Goal: Task Accomplishment & Management: Complete application form

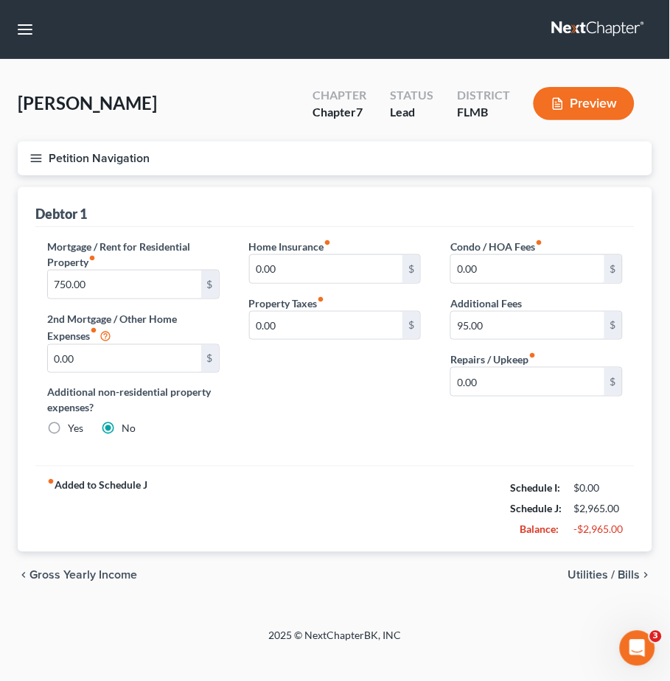
click at [199, 113] on div "[PERSON_NAME] Upgraded Chapter Chapter 7 Status Lead District [GEOGRAPHIC_DATA]…" at bounding box center [335, 109] width 634 height 64
click at [38, 152] on icon "button" at bounding box center [35, 158] width 13 height 13
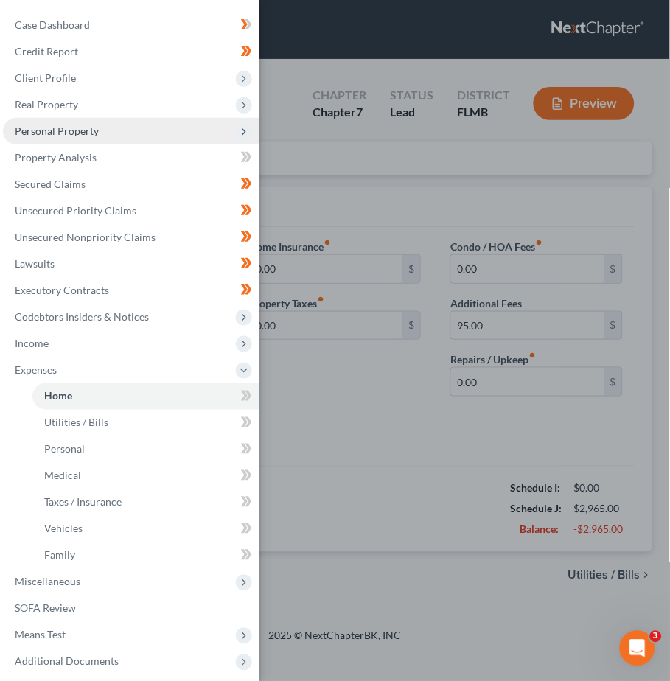
click at [80, 134] on span "Personal Property" at bounding box center [57, 130] width 84 height 13
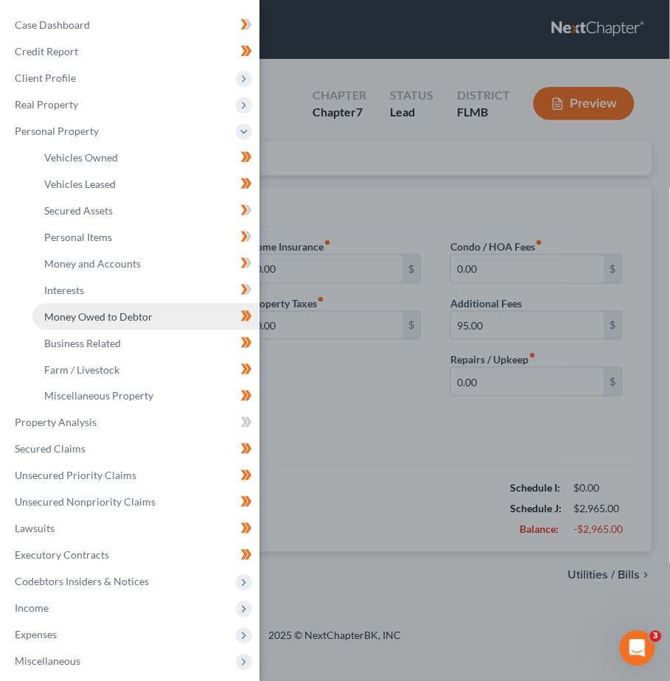
click at [81, 312] on span "Money Owed to Debtor" at bounding box center [98, 316] width 108 height 13
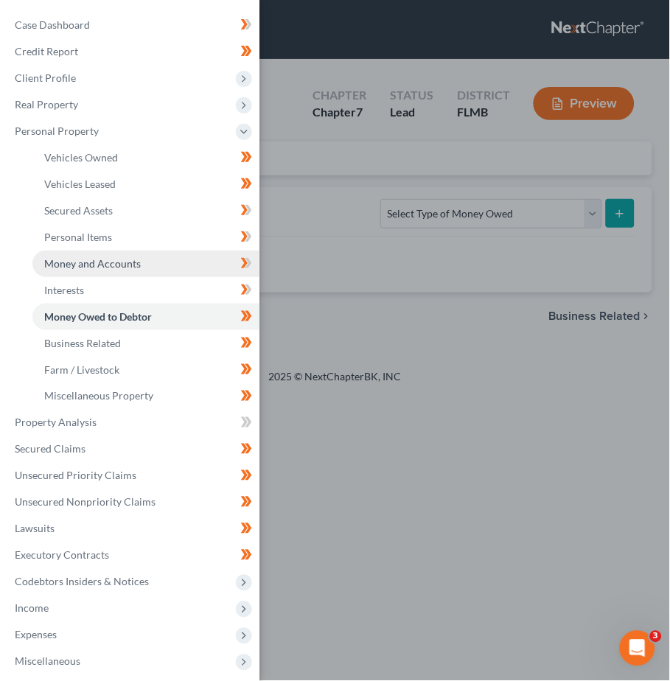
click at [78, 265] on span "Money and Accounts" at bounding box center [92, 263] width 96 height 13
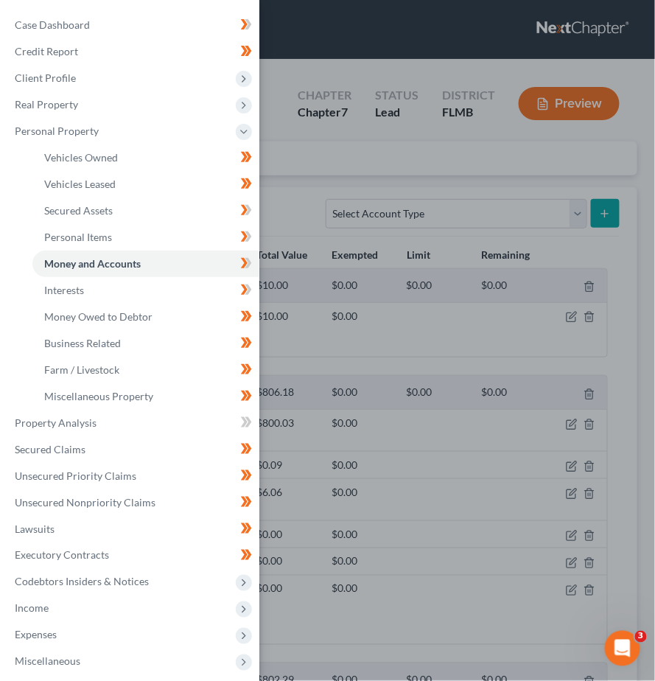
click at [453, 609] on div "Case Dashboard Payments Invoices Payments Payments Credit Report Client Profile" at bounding box center [327, 340] width 655 height 681
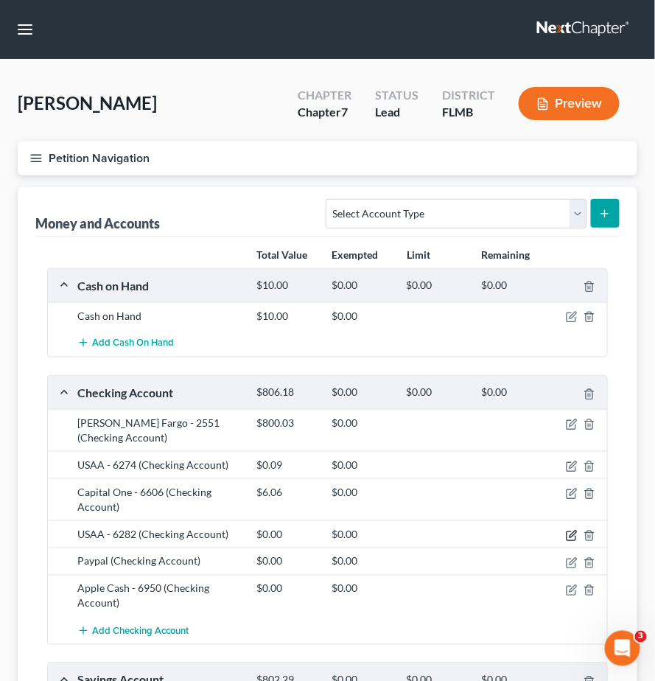
click at [569, 532] on icon "button" at bounding box center [572, 536] width 12 height 12
select select "45"
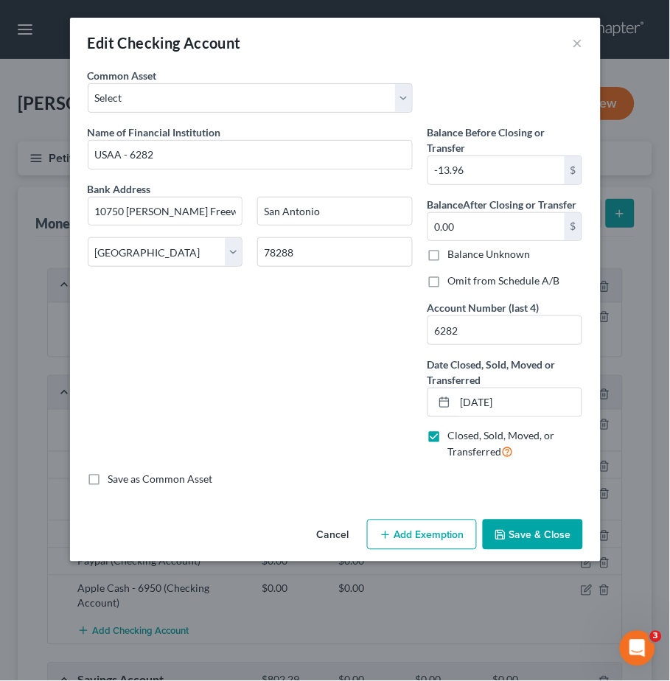
click at [448, 281] on label "Omit from Schedule A/B" at bounding box center [504, 280] width 112 height 15
click at [454, 281] on input "Omit from Schedule A/B" at bounding box center [459, 278] width 10 height 10
checkbox input "true"
type input "0"
click at [335, 390] on div "Name of Financial Institution * USAA - 6282 Bank Address [GEOGRAPHIC_DATA][PERS…" at bounding box center [250, 298] width 340 height 348
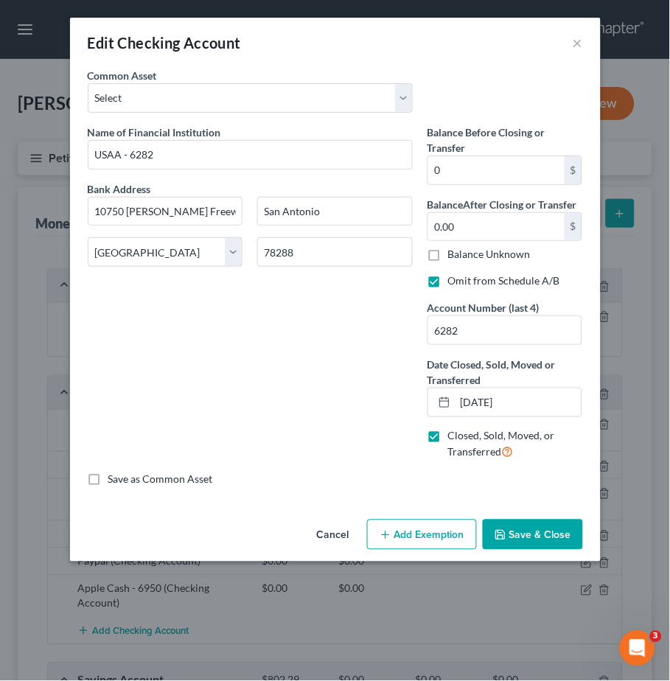
click at [539, 545] on button "Save & Close" at bounding box center [532, 534] width 100 height 31
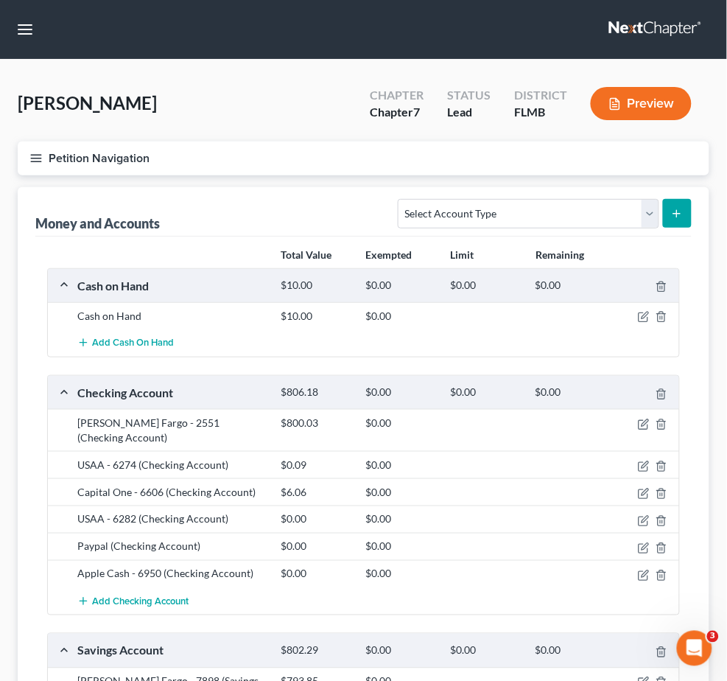
click at [609, 35] on link at bounding box center [656, 29] width 94 height 27
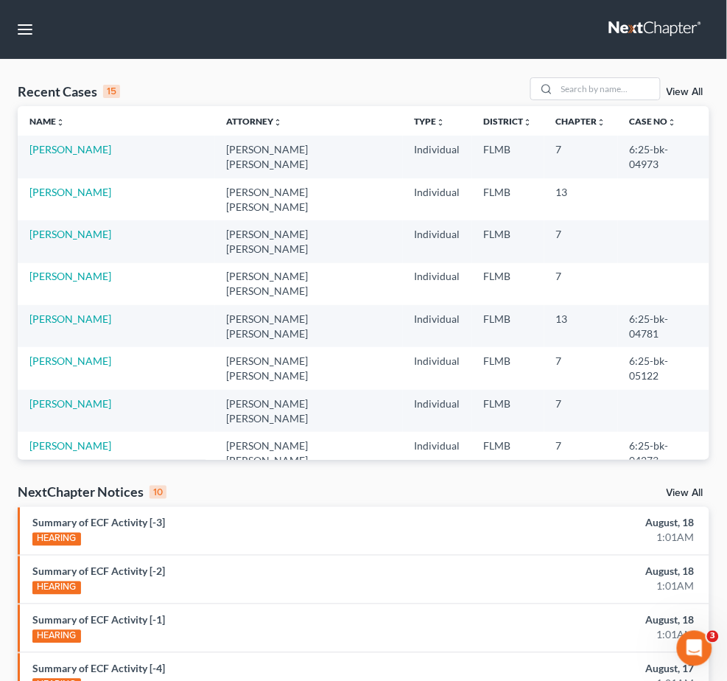
click at [667, 97] on link "View All" at bounding box center [685, 92] width 37 height 10
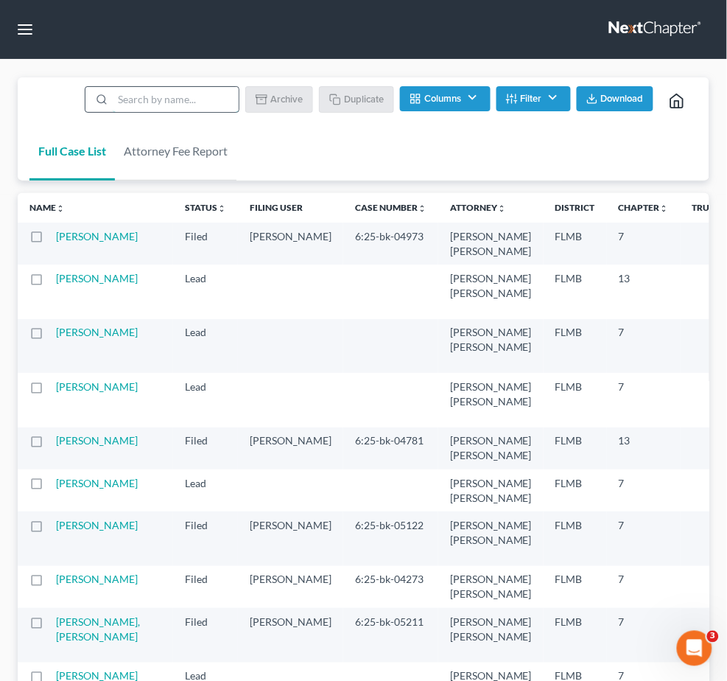
click at [150, 112] on input "search" at bounding box center [176, 99] width 126 height 25
type input "sample"
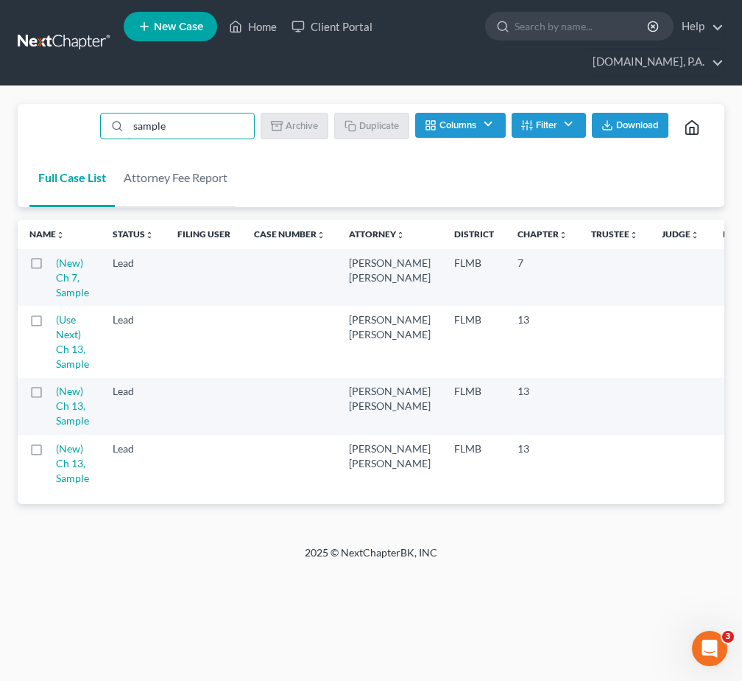
click at [50, 267] on label at bounding box center [50, 267] width 0 height 0
click at [56, 264] on input "checkbox" at bounding box center [61, 261] width 10 height 10
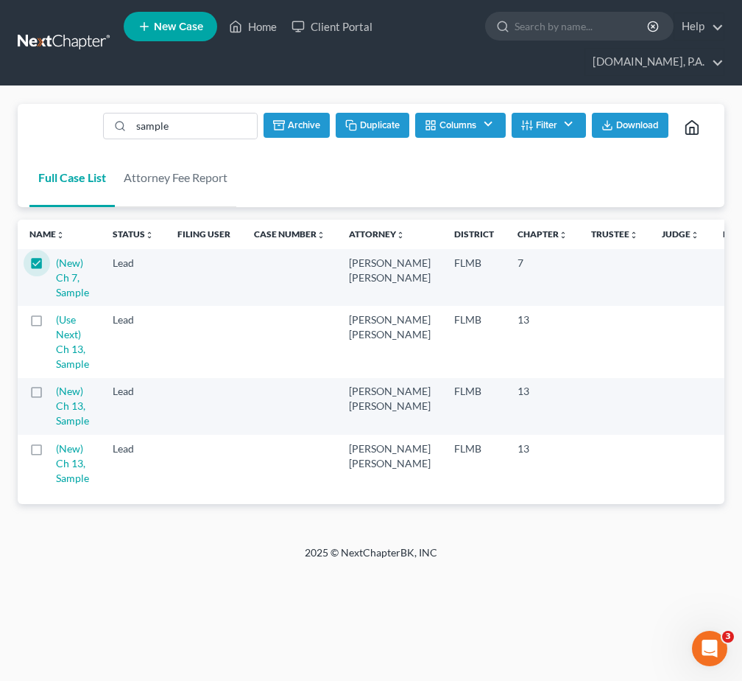
click at [368, 121] on button "Duplicate" at bounding box center [373, 125] width 74 height 25
checkbox input "false"
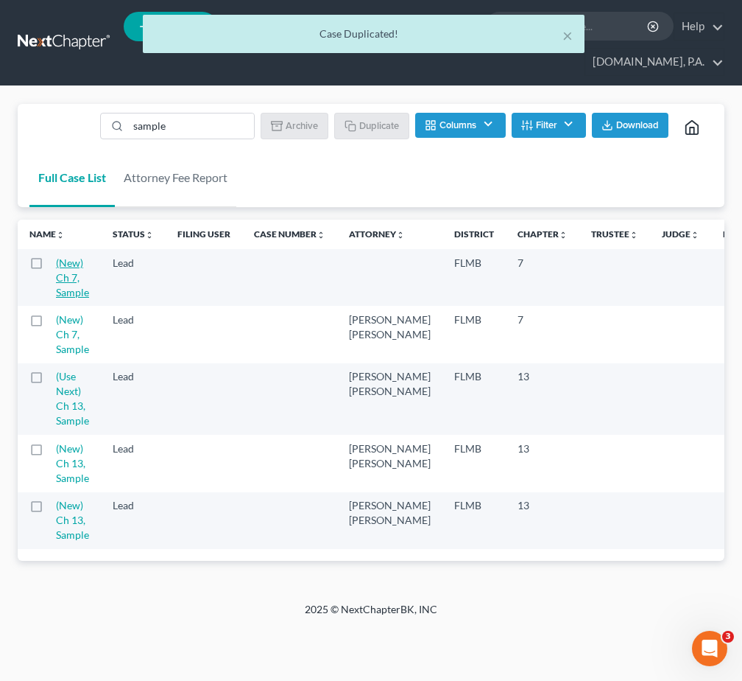
click at [68, 267] on link "(New) Ch 7, Sample" at bounding box center [72, 277] width 33 height 42
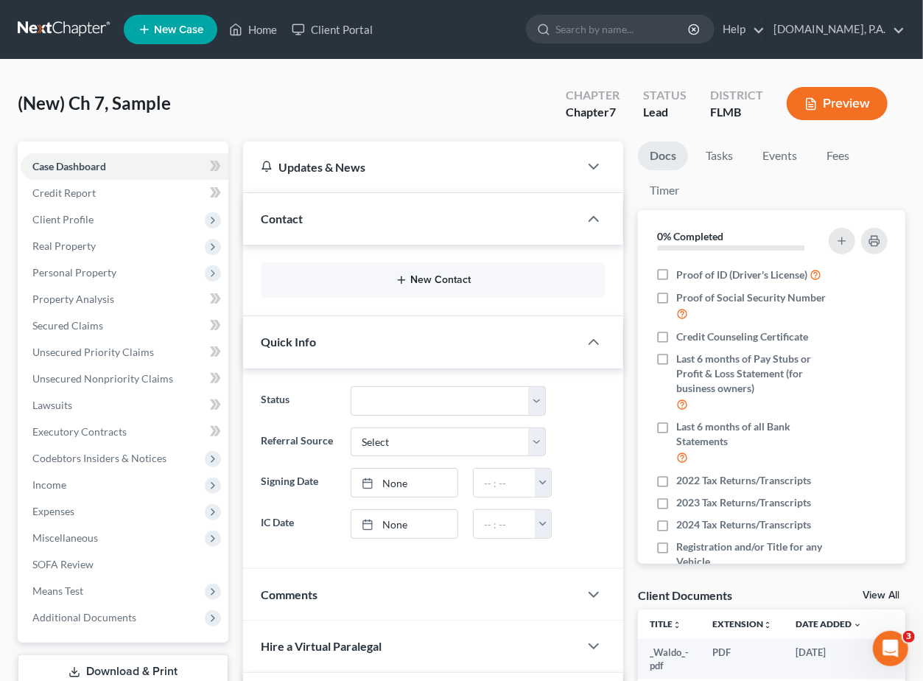
click at [434, 276] on button "New Contact" at bounding box center [433, 280] width 321 height 12
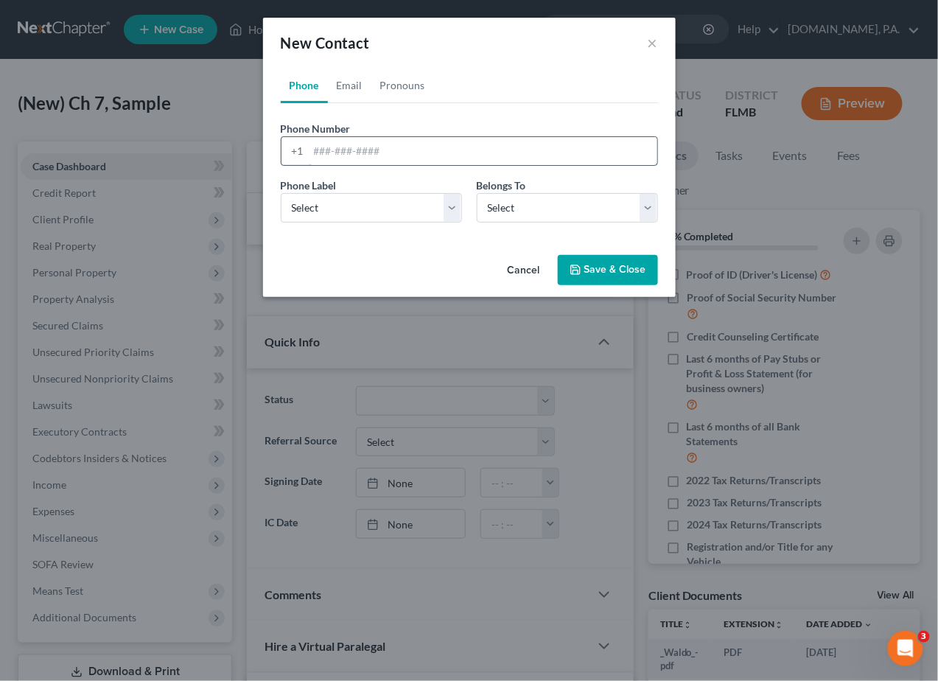
click at [313, 145] on input "tel" at bounding box center [483, 151] width 348 height 28
paste input "3526486799"
click at [331, 147] on input "3526486799" at bounding box center [483, 151] width 348 height 28
click at [351, 147] on input "352-6486799" at bounding box center [483, 151] width 348 height 28
type input "352-648-6799"
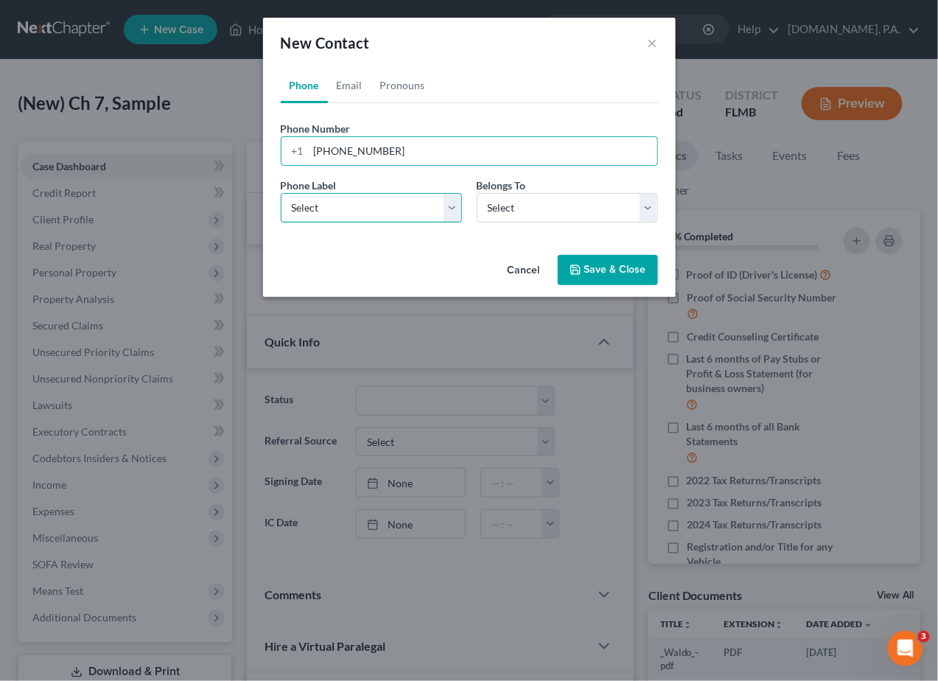
click at [453, 208] on select "Select Mobile Home Work Other" at bounding box center [371, 207] width 181 height 29
select select "0"
click at [281, 193] on select "Select Mobile Home Work Other" at bounding box center [371, 207] width 181 height 29
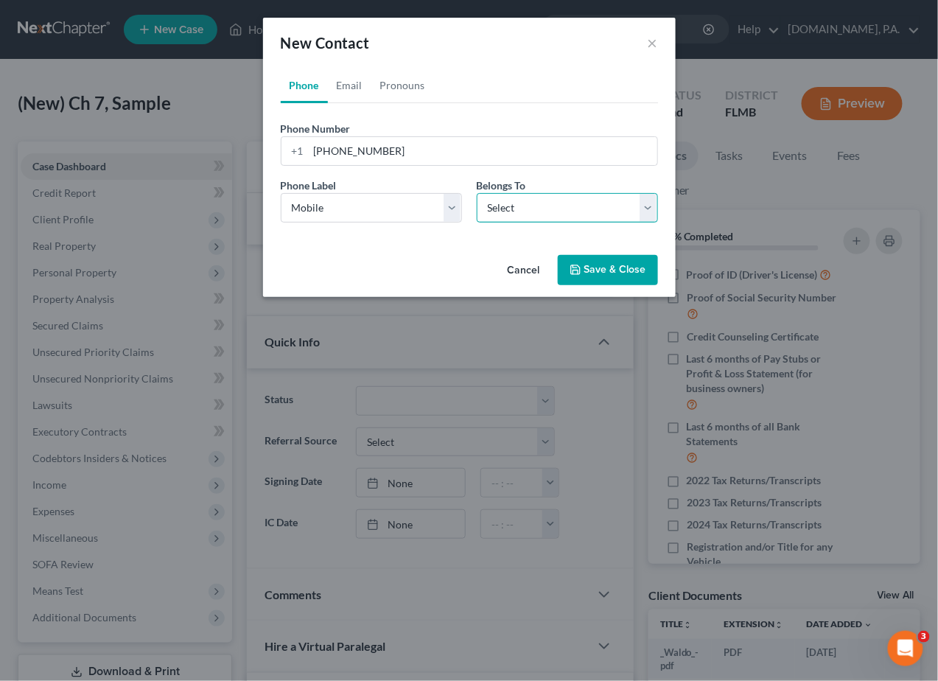
click at [650, 211] on select "Select Client Other" at bounding box center [567, 207] width 181 height 29
select select "0"
click at [477, 193] on select "Select Client Other" at bounding box center [567, 207] width 181 height 29
select select "0"
click at [348, 82] on link "Email" at bounding box center [349, 85] width 43 height 35
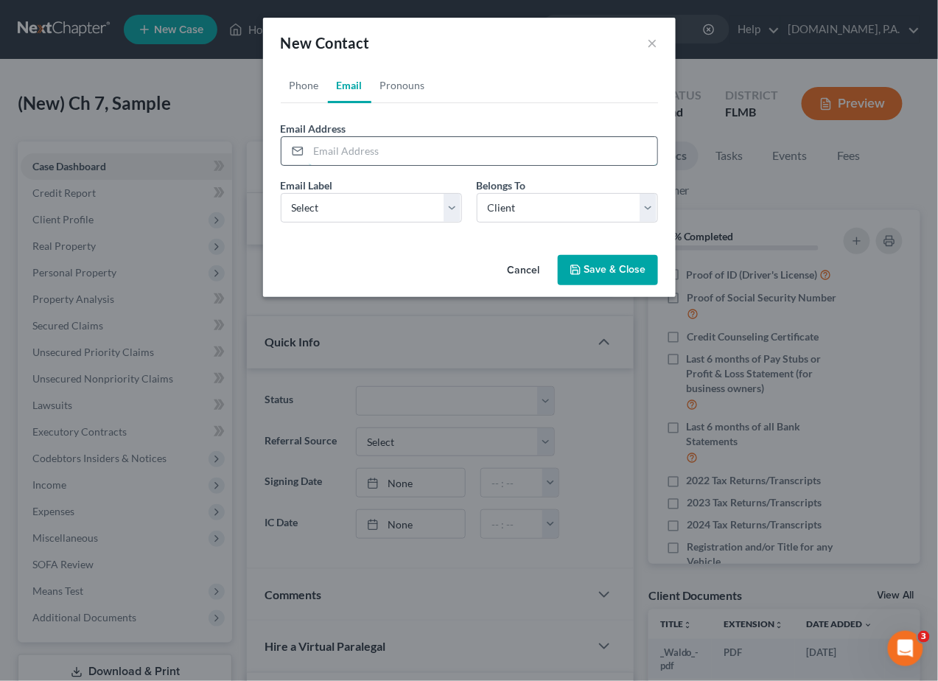
click at [322, 144] on input "email" at bounding box center [483, 151] width 348 height 28
paste input "brady.shull@gmail.com"
type input "brady.shull@gmail.com"
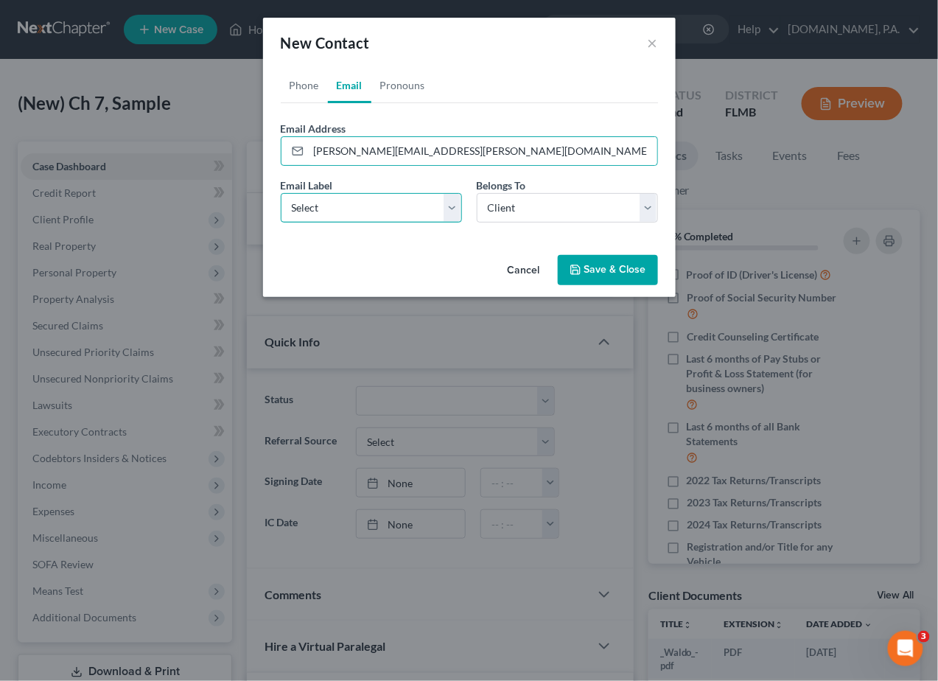
click at [453, 211] on select "Select Home Work Other" at bounding box center [371, 207] width 181 height 29
select select "0"
click at [281, 193] on select "Select Home Work Other" at bounding box center [371, 207] width 181 height 29
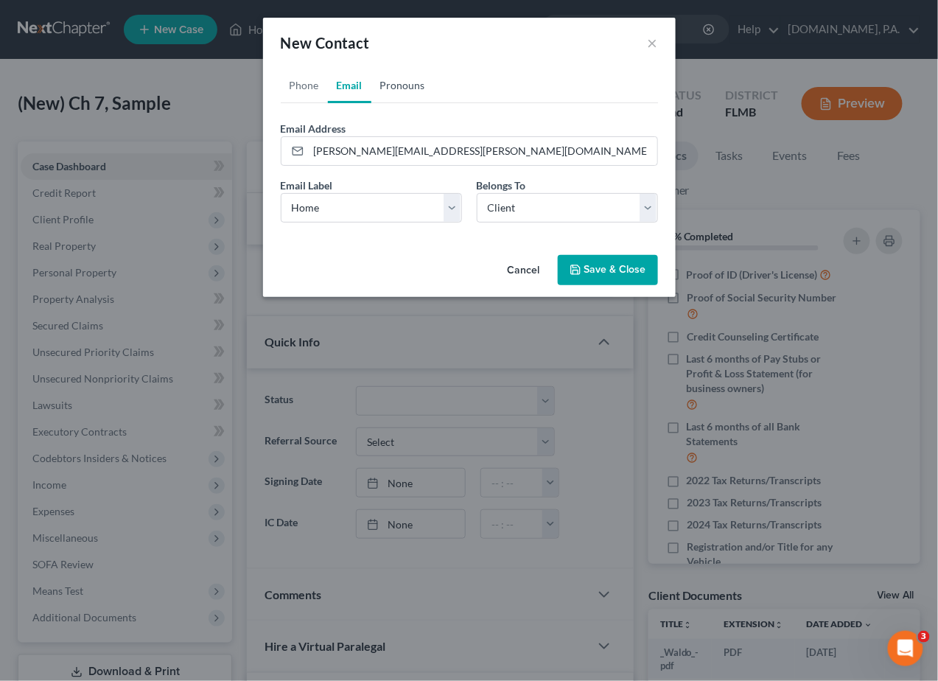
click at [407, 90] on link "Pronouns" at bounding box center [402, 85] width 63 height 35
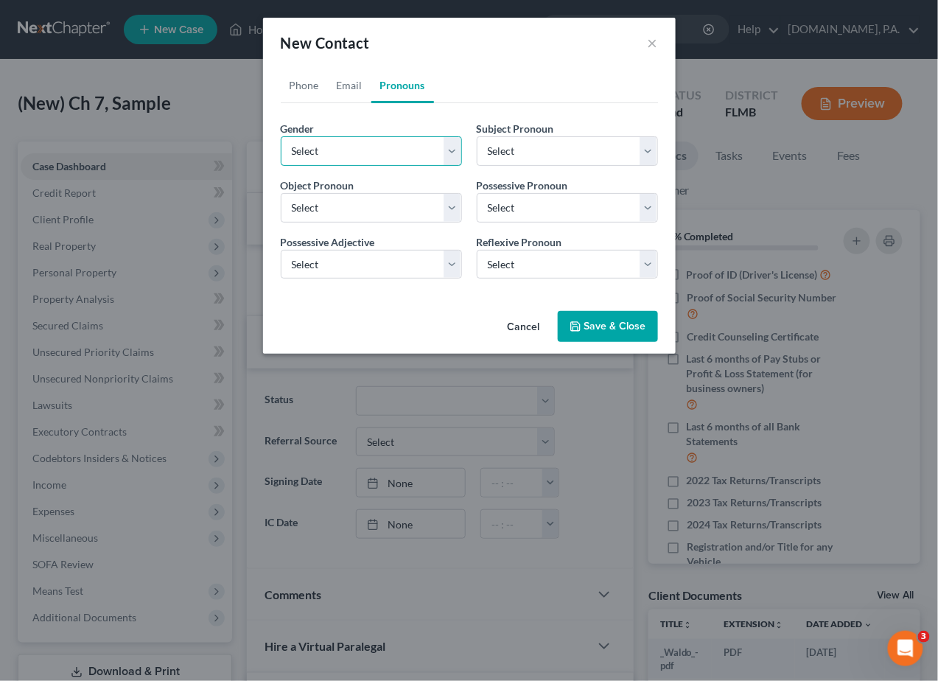
click at [449, 158] on select "Select Male Female Non Binary More Than One Person" at bounding box center [371, 150] width 181 height 29
select select "0"
click at [281, 136] on select "Select Male Female Non Binary More Than One Person" at bounding box center [371, 150] width 181 height 29
select select "0"
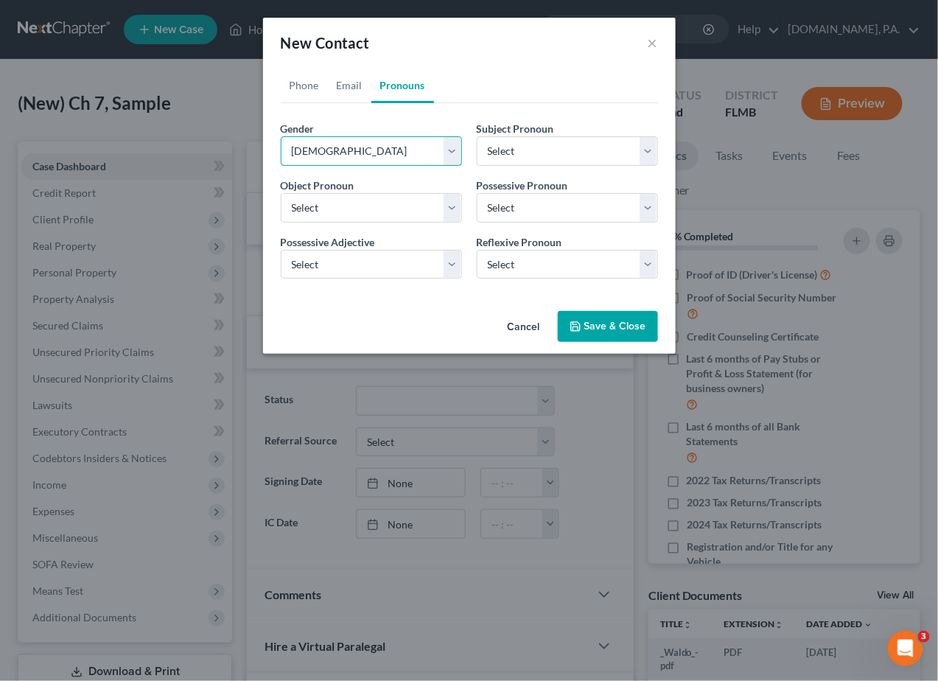
select select "0"
click at [590, 326] on button "Save & Close" at bounding box center [608, 326] width 100 height 31
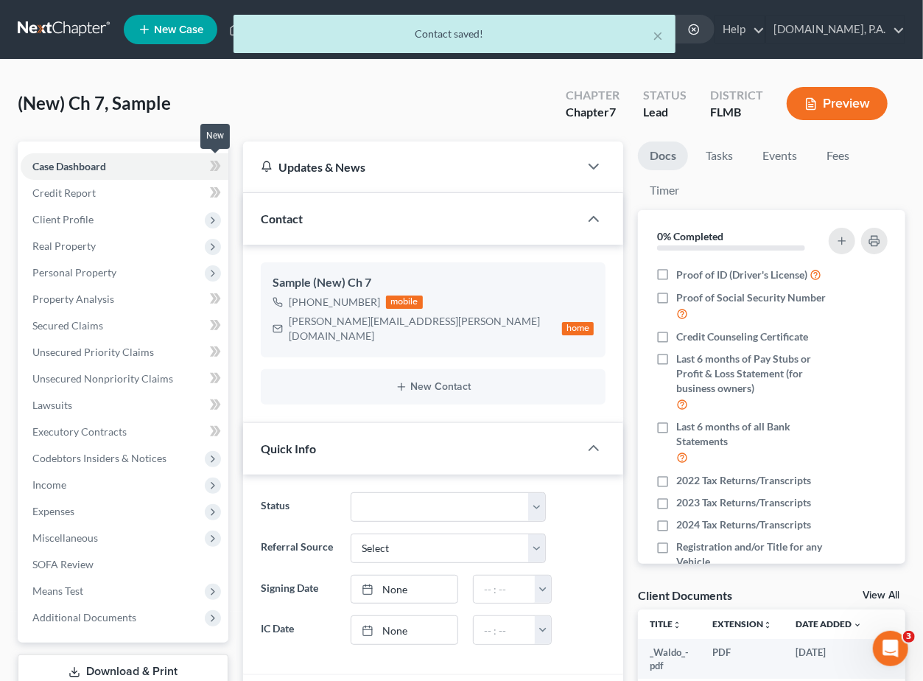
click at [210, 159] on icon at bounding box center [215, 166] width 11 height 18
click at [72, 220] on span "Client Profile" at bounding box center [62, 219] width 61 height 13
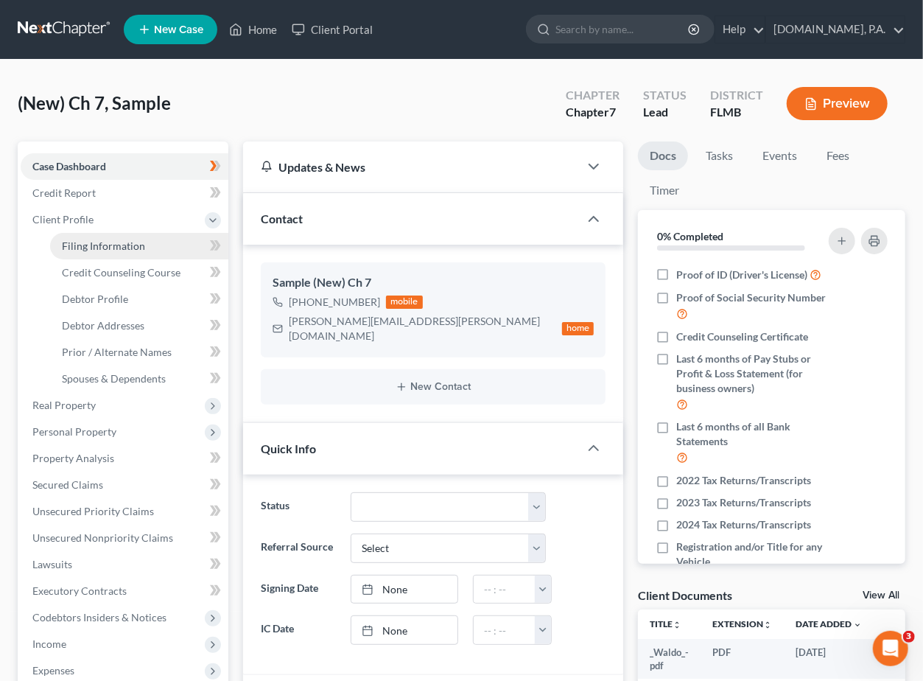
click at [92, 246] on span "Filing Information" at bounding box center [103, 245] width 83 height 13
select select "1"
select select "0"
select select "15"
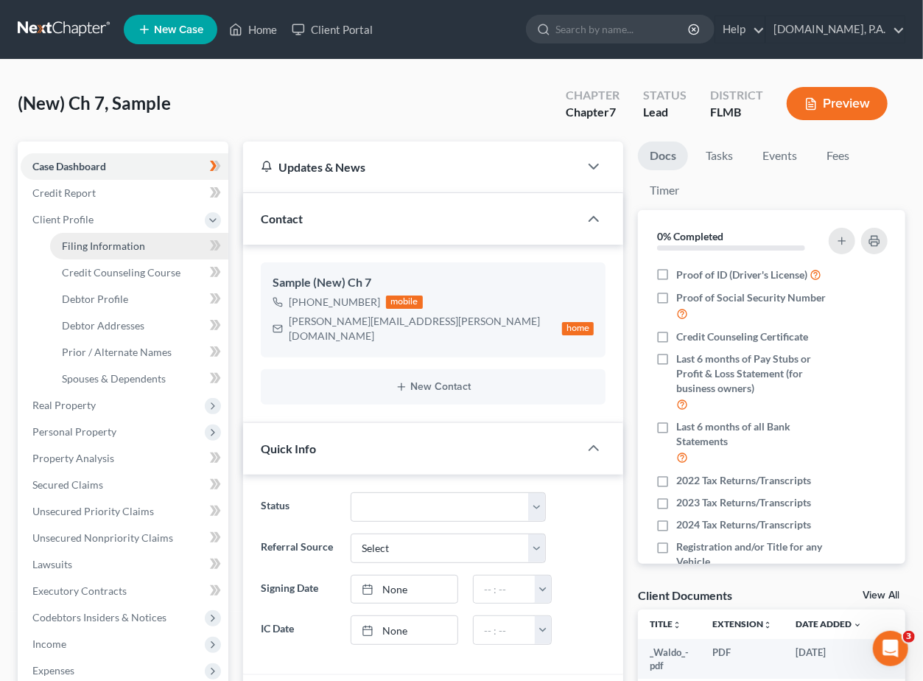
select select "0"
select select "9"
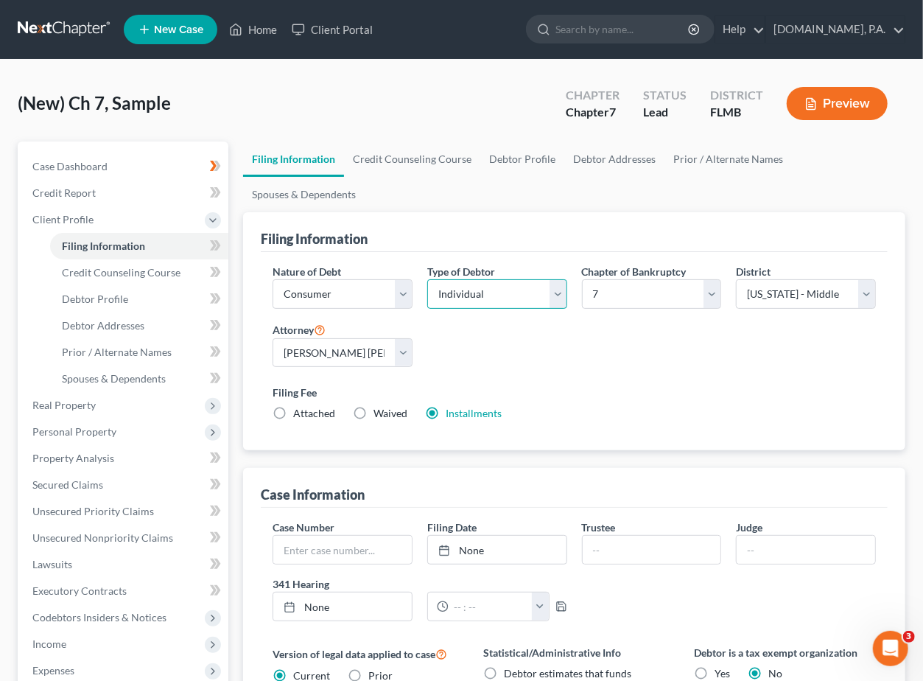
click at [560, 279] on select "Select Individual Joint" at bounding box center [497, 293] width 140 height 29
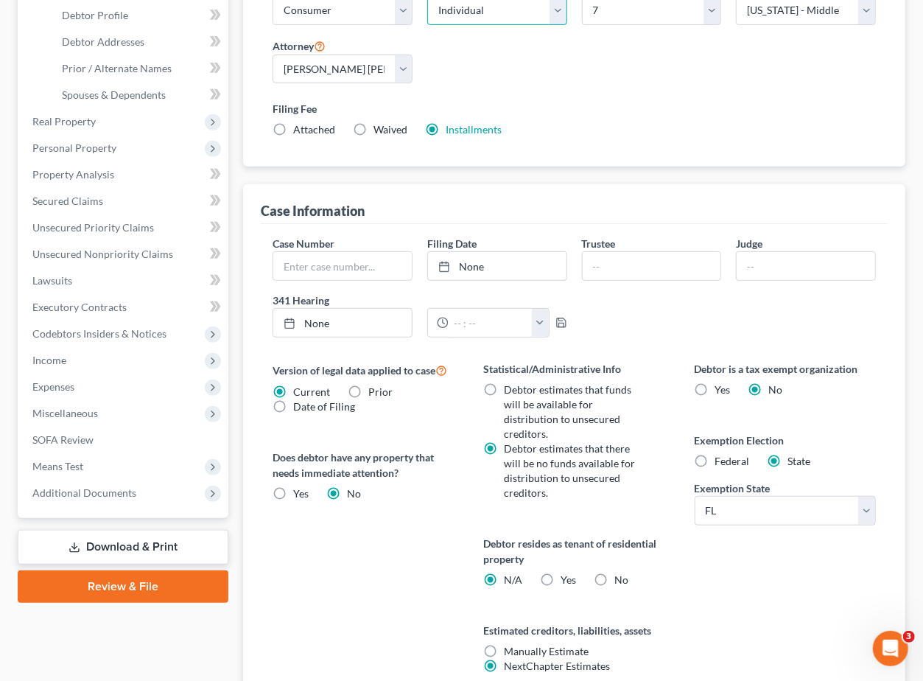
scroll to position [363, 0]
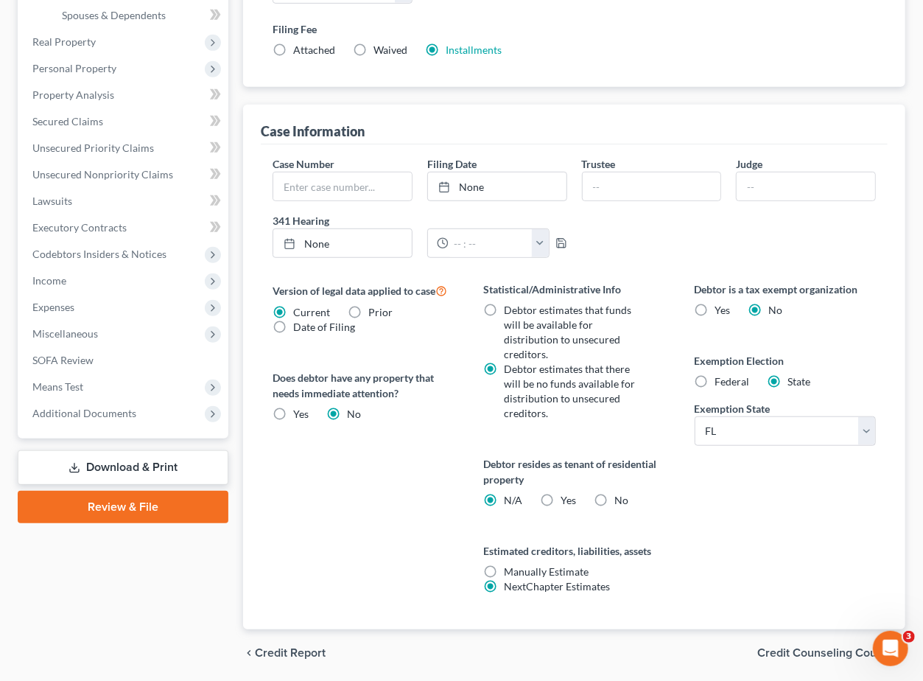
click at [614, 493] on label "No" at bounding box center [621, 500] width 14 height 15
click at [620, 493] on input "No" at bounding box center [625, 498] width 10 height 10
radio input "true"
radio input "false"
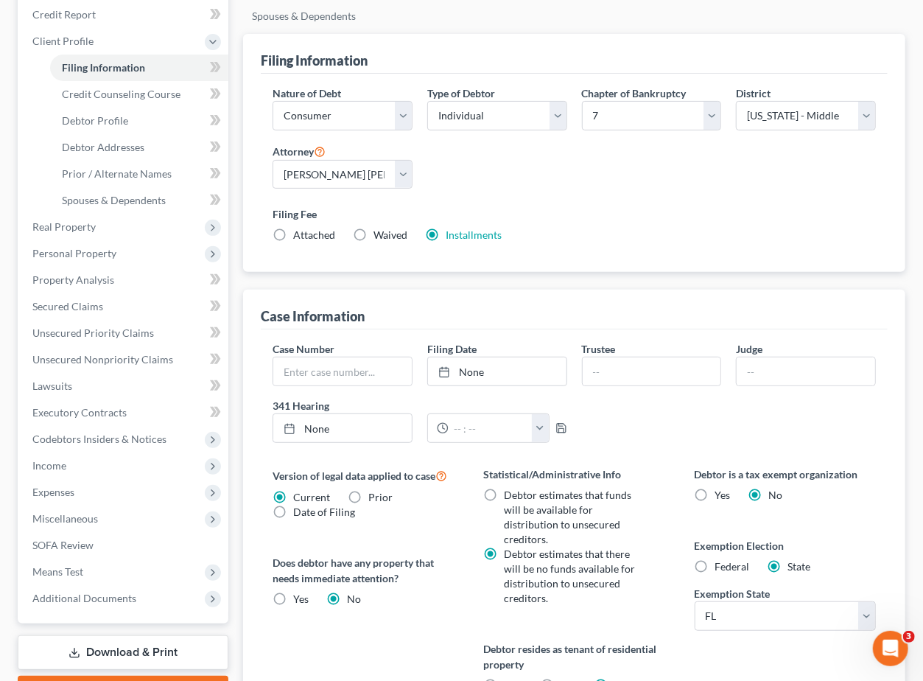
scroll to position [167, 0]
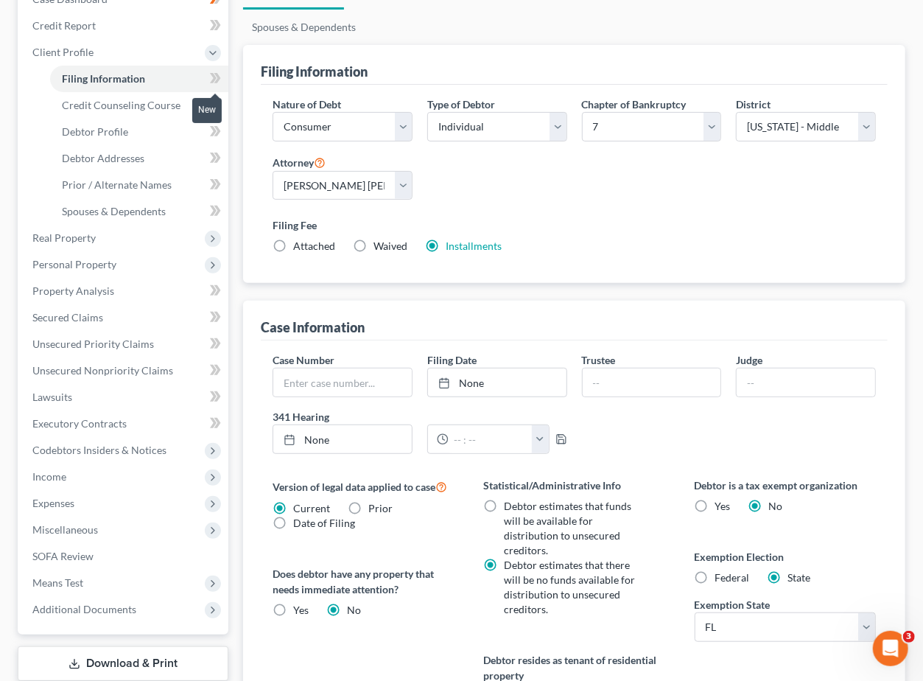
click at [216, 74] on icon at bounding box center [217, 78] width 7 height 10
click at [116, 125] on span "Debtor Profile" at bounding box center [95, 131] width 66 height 13
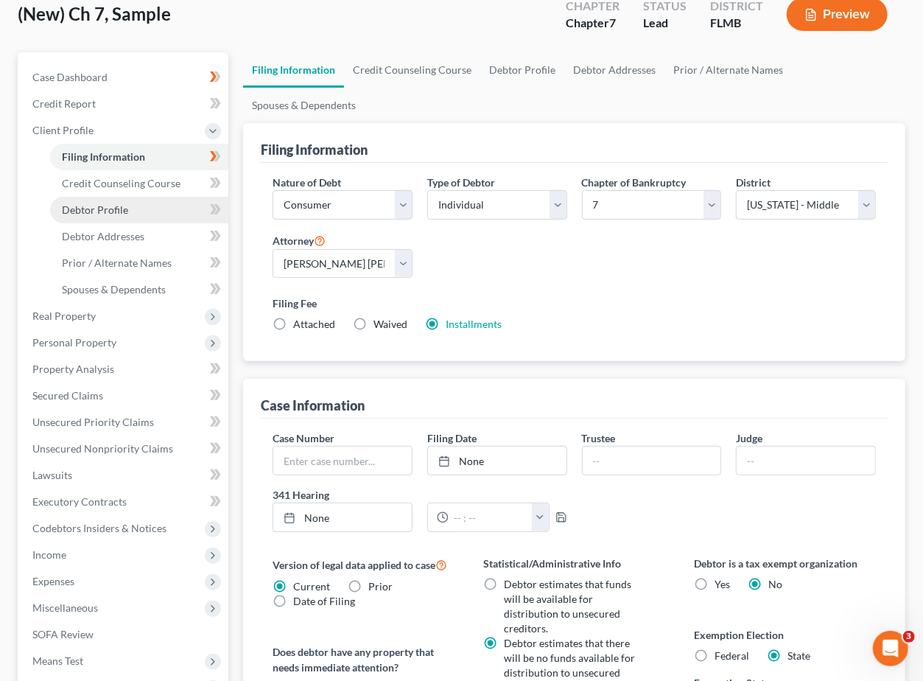
select select "0"
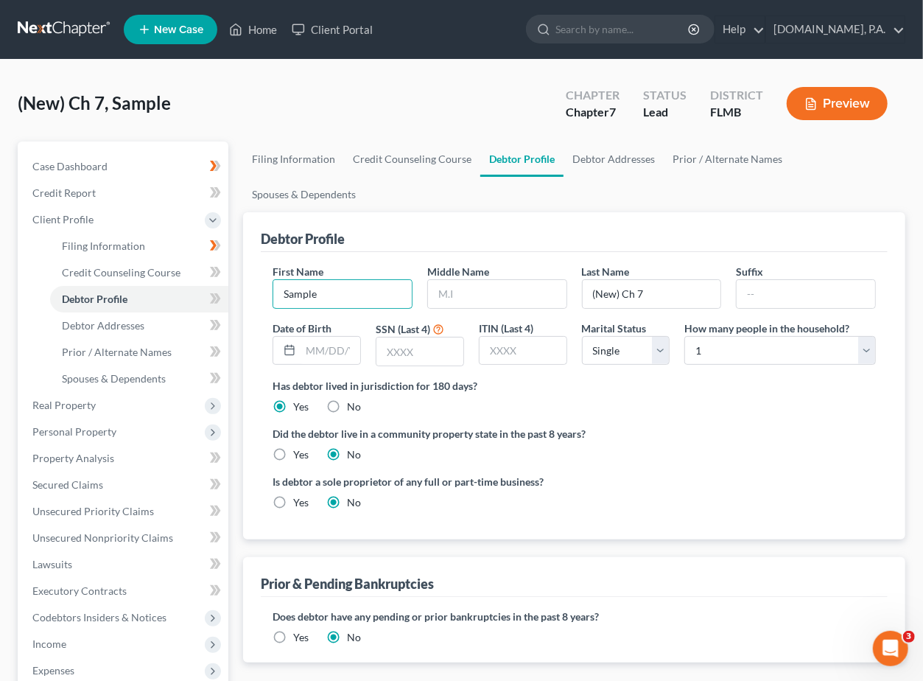
drag, startPoint x: 348, startPoint y: 258, endPoint x: 246, endPoint y: 259, distance: 101.6
click at [242, 267] on div "Filing Information Credit Counseling Course Debtor Profile Debtor Addresses Pri…" at bounding box center [574, 513] width 677 height 745
type input "Brady"
type input "Shull"
click at [742, 336] on select "Select 1 2 3 4 5 6 7 8 9 10 11 12 13 14 15 16 17 18 19 20" at bounding box center [780, 350] width 192 height 29
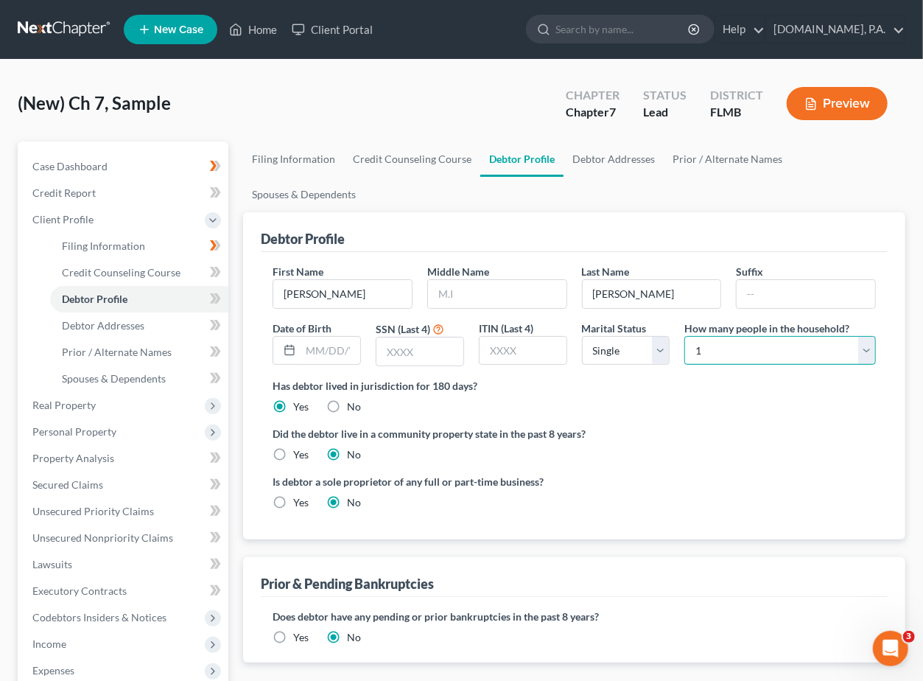
select select "2"
click at [684, 336] on select "Select 1 2 3 4 5 6 7 8 9 10 11 12 13 14 15 16 17 18 19 20" at bounding box center [780, 350] width 192 height 29
click at [216, 295] on icon at bounding box center [215, 298] width 11 height 18
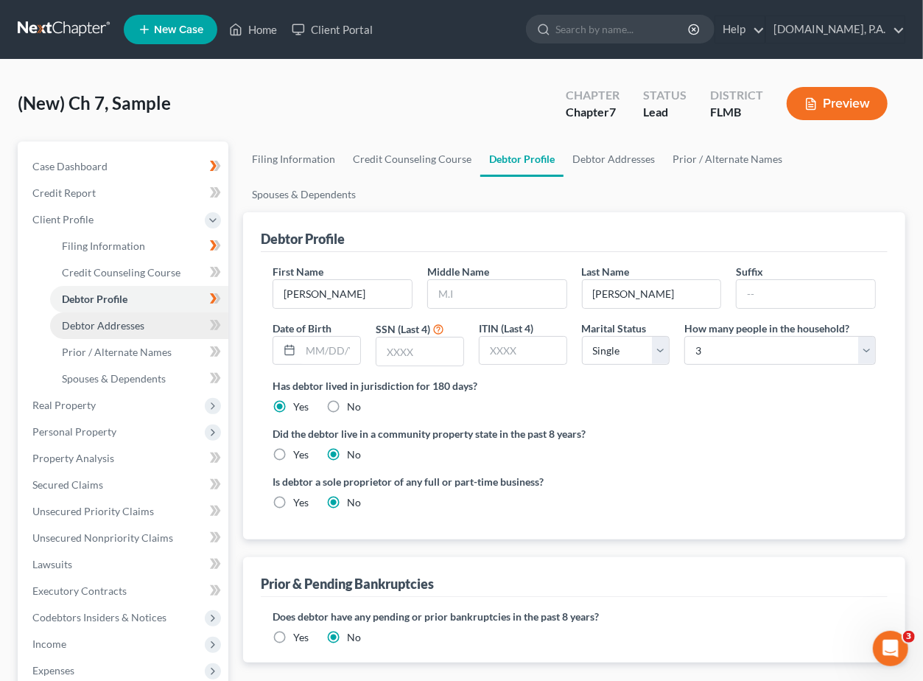
click at [131, 326] on span "Debtor Addresses" at bounding box center [103, 325] width 82 height 13
select select "0"
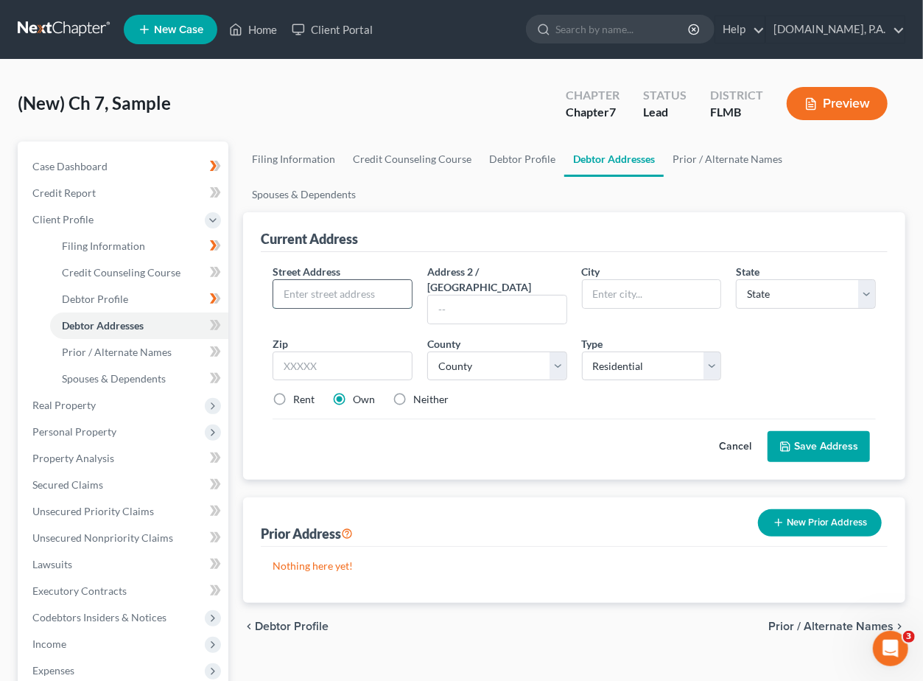
click at [323, 280] on input "text" at bounding box center [342, 294] width 138 height 28
paste input "13535 SE 118TH STREET"
type input "13535 SE 118TH STREET"
click at [348, 351] on input "text" at bounding box center [343, 365] width 140 height 29
type input "32179"
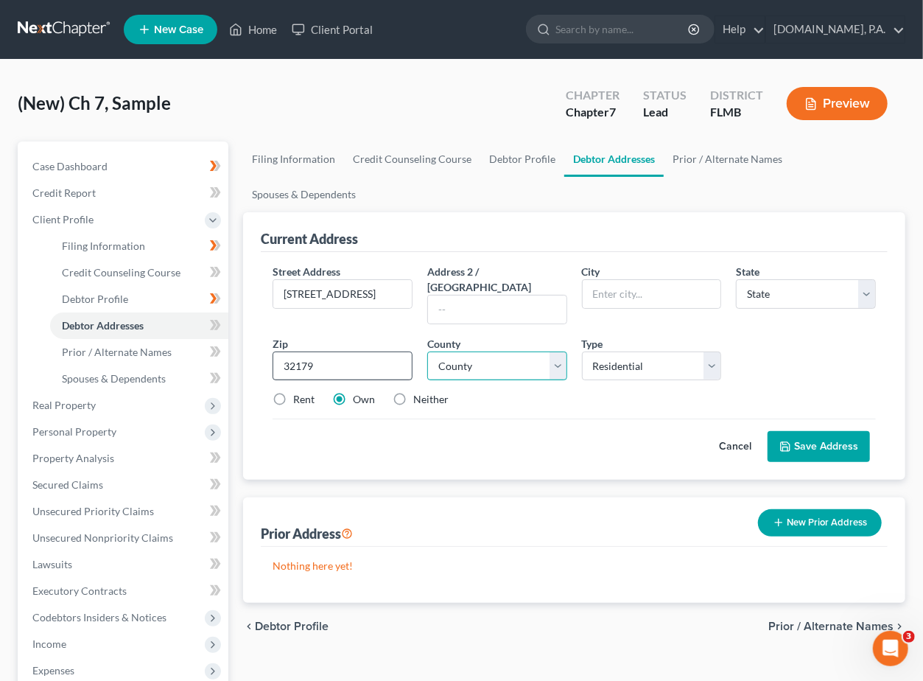
type input "Ocklawaha"
select select "9"
click at [550, 351] on select "County Alachua County Baker County Bay County Bradford County Brevard County Br…" at bounding box center [497, 365] width 140 height 29
select select "40"
click at [427, 351] on select "County Alachua County Baker County Bay County Bradford County Brevard County Br…" at bounding box center [497, 365] width 140 height 29
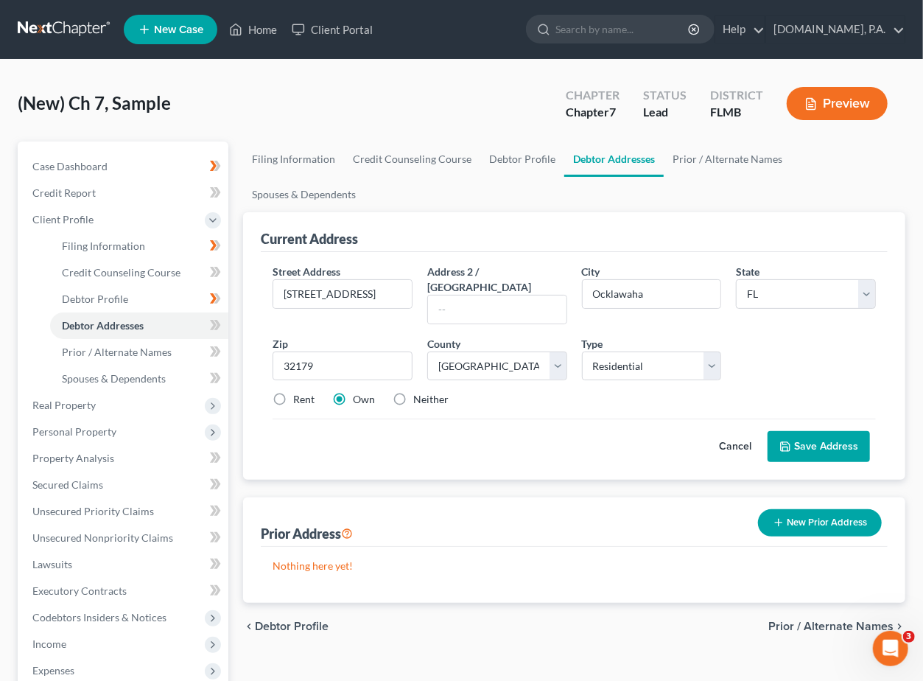
click at [742, 431] on button "Save Address" at bounding box center [818, 446] width 102 height 31
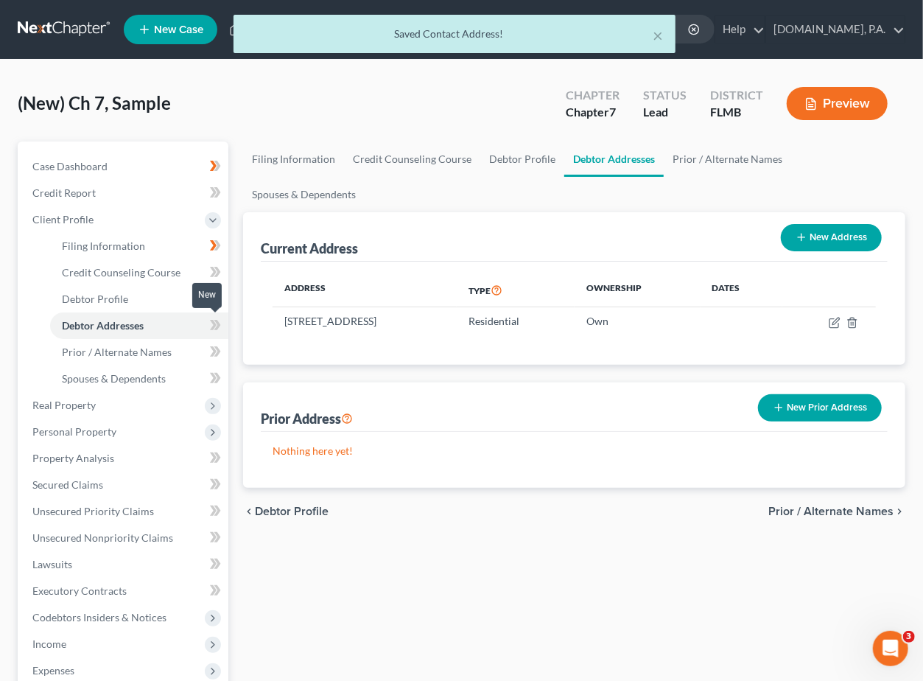
click at [220, 321] on icon at bounding box center [215, 325] width 11 height 18
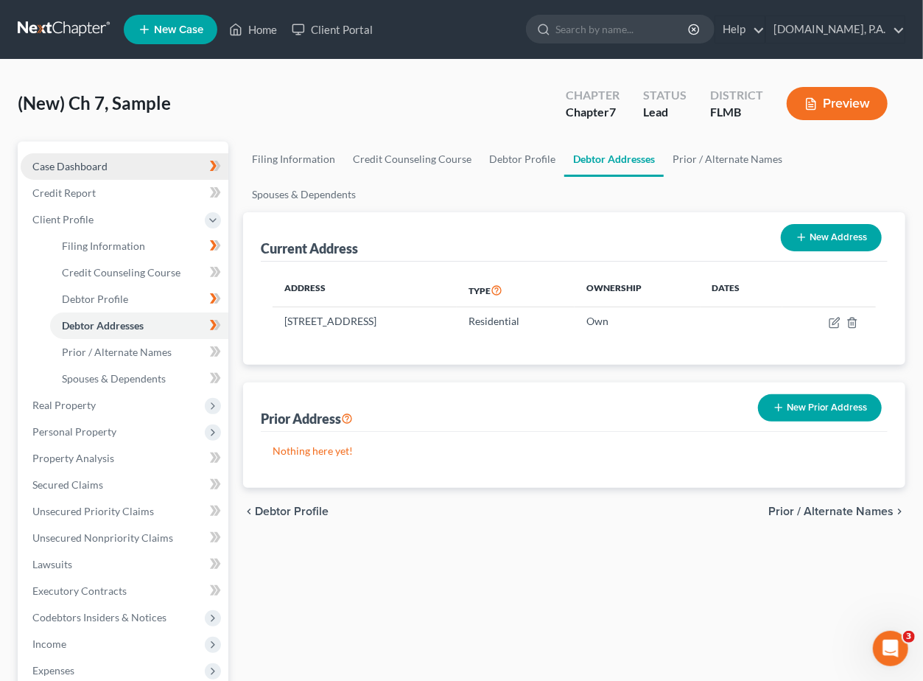
click at [68, 166] on span "Case Dashboard" at bounding box center [69, 166] width 75 height 13
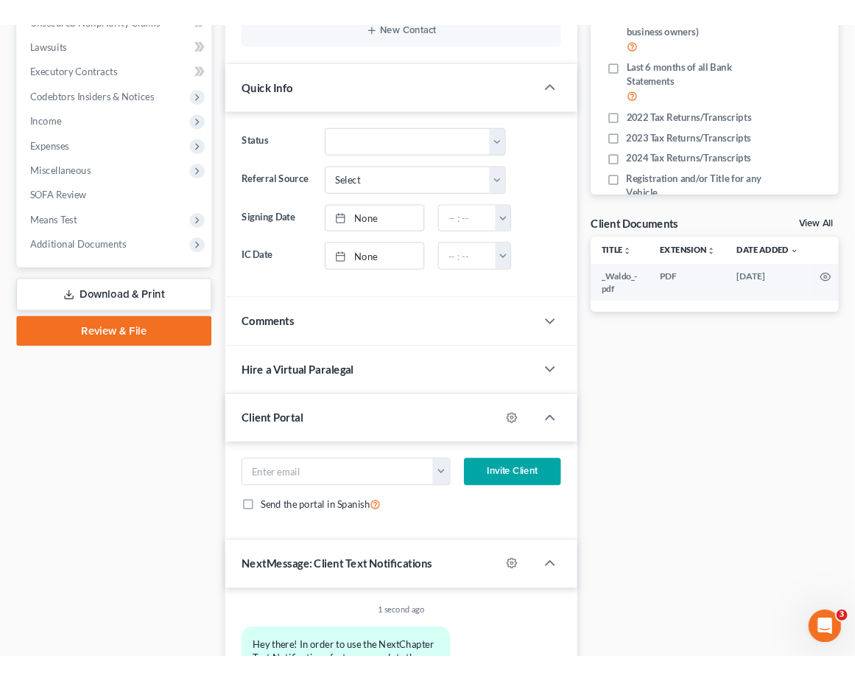
scroll to position [393, 0]
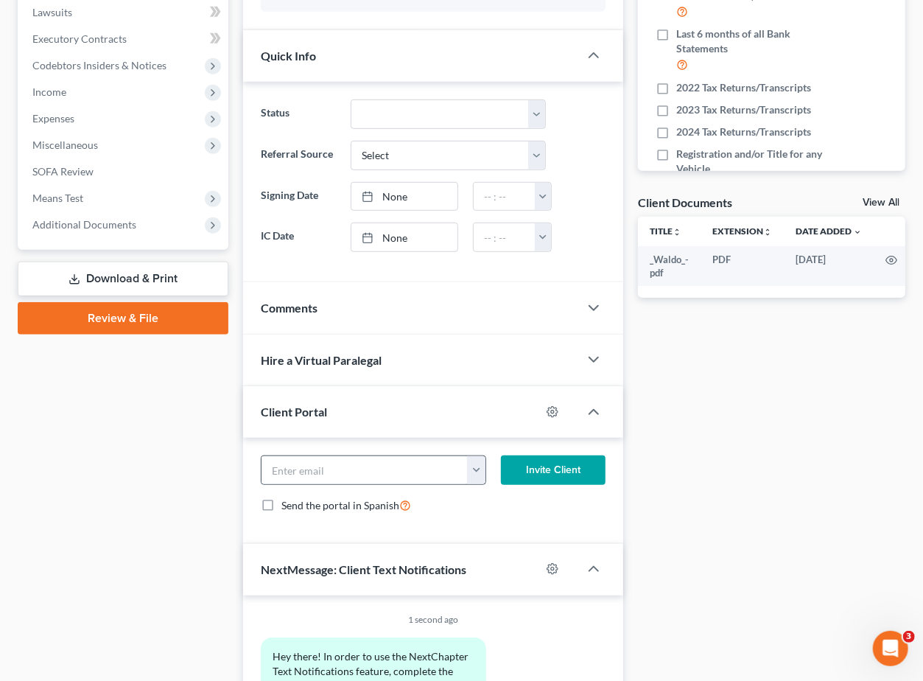
click at [478, 456] on button "button" at bounding box center [476, 470] width 18 height 28
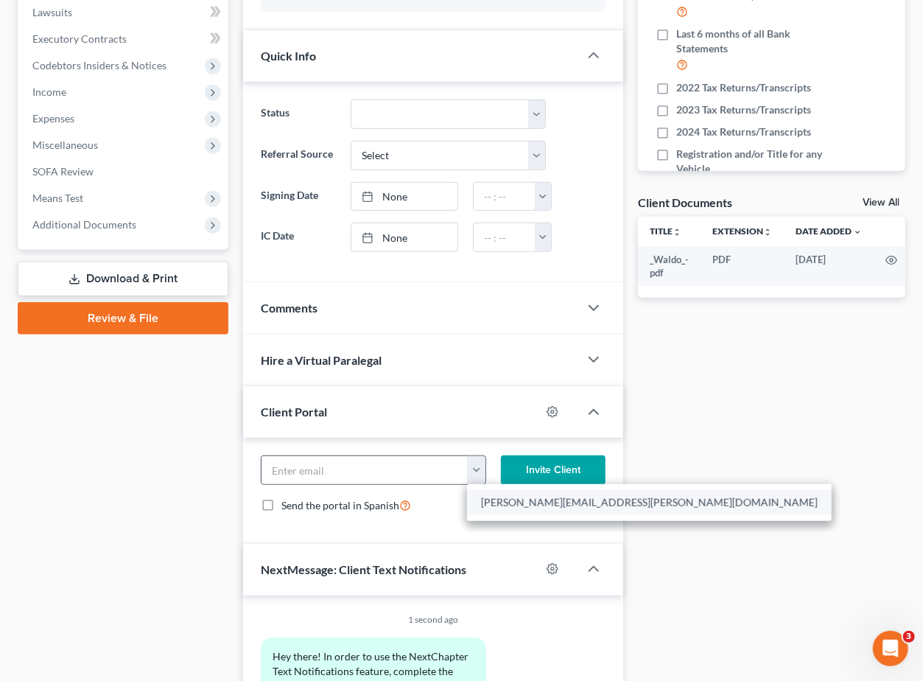
click at [500, 490] on link "brady.shull@gmail.com" at bounding box center [649, 502] width 365 height 25
type input "brady.shull@gmail.com"
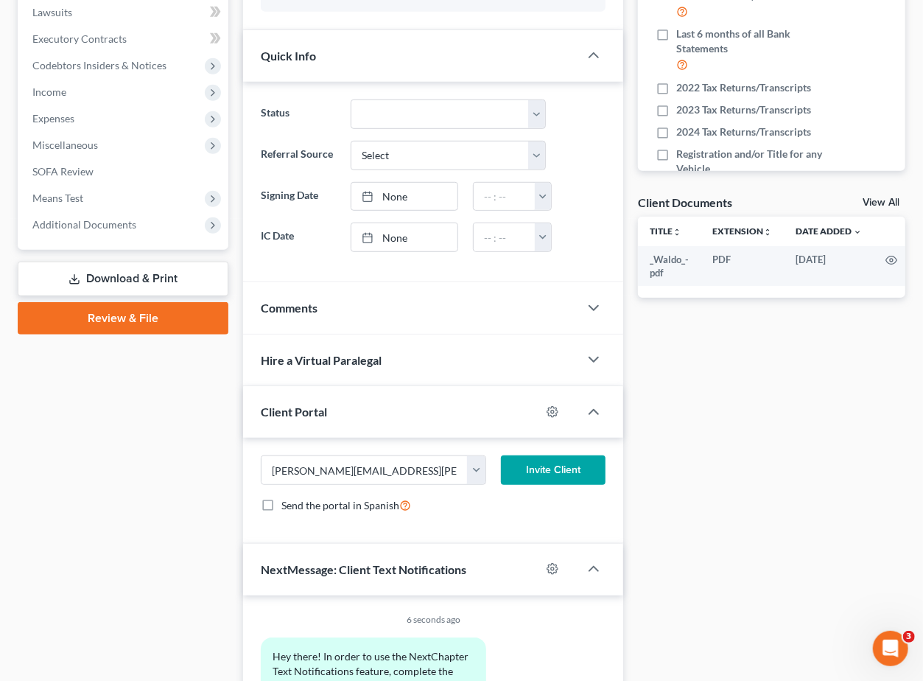
click at [554, 455] on button "Invite Client" at bounding box center [553, 469] width 105 height 29
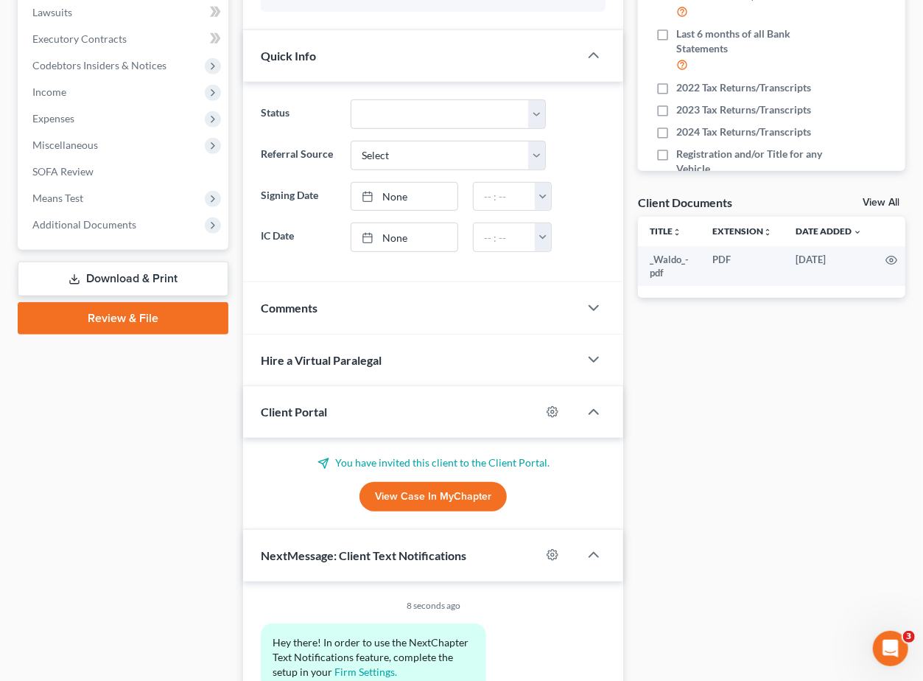
drag, startPoint x: 1, startPoint y: 423, endPoint x: 115, endPoint y: 398, distance: 116.7
click at [118, 398] on div "(New) Ch 7, Sample Upgraded Chapter Chapter 7 Status Lead District FLMB Preview…" at bounding box center [461, 208] width 923 height 1083
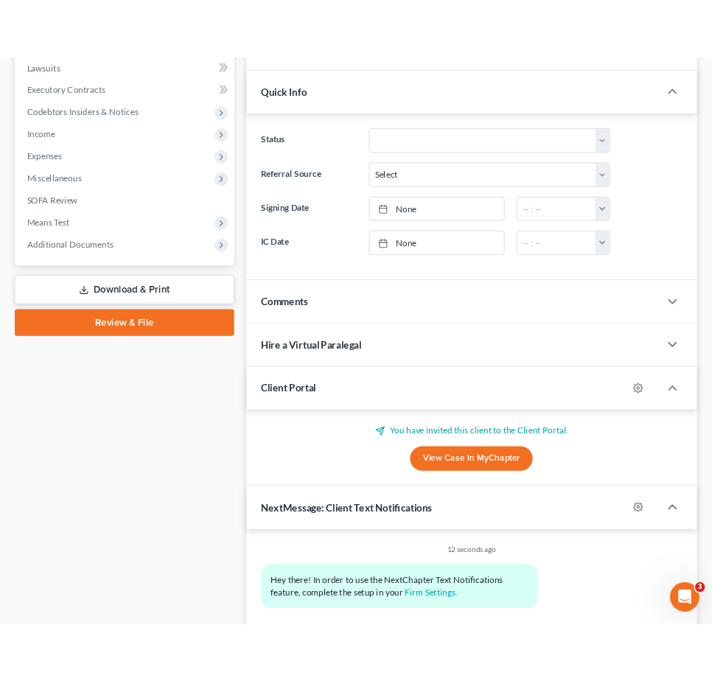
scroll to position [419, 0]
